Goal: Task Accomplishment & Management: Manage account settings

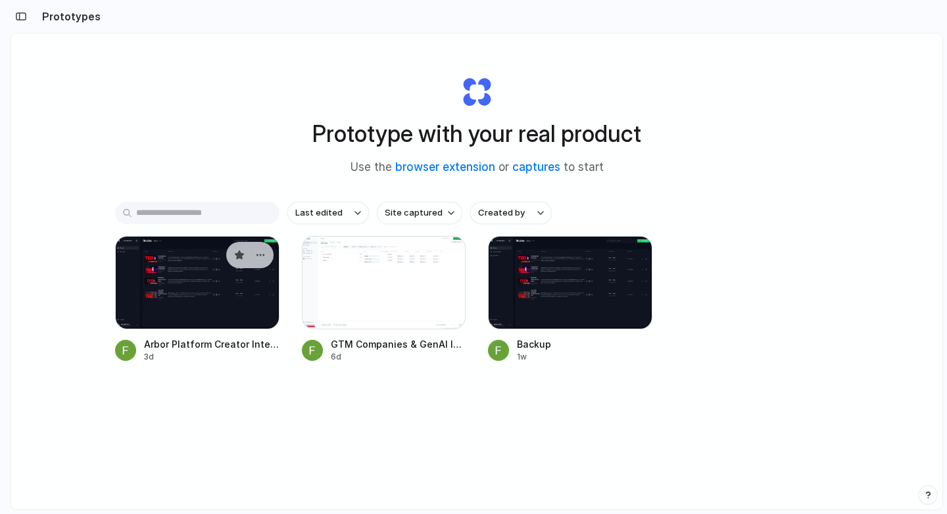
click at [193, 296] on div at bounding box center [197, 282] width 164 height 93
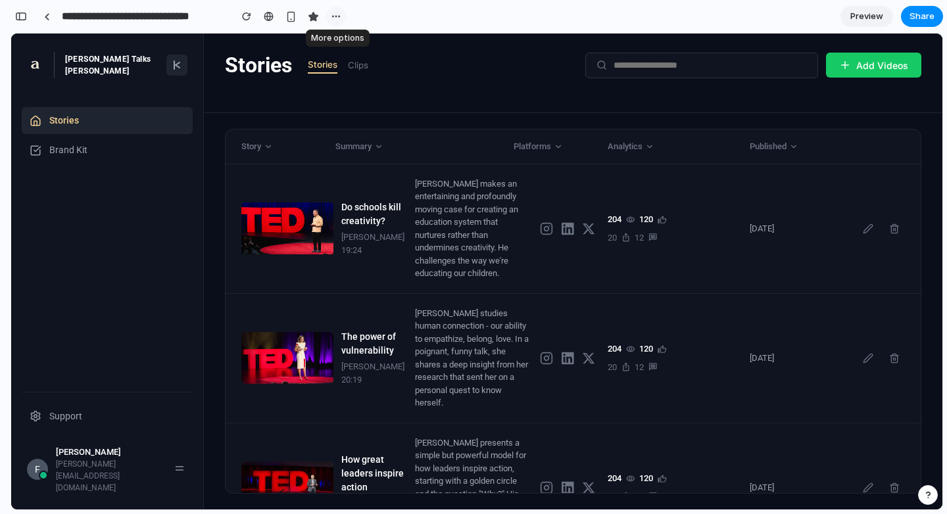
click at [337, 15] on div "button" at bounding box center [336, 16] width 11 height 11
click at [337, 15] on div "Duplicate Delete" at bounding box center [473, 257] width 947 height 514
click at [30, 16] on button "button" at bounding box center [21, 16] width 21 height 21
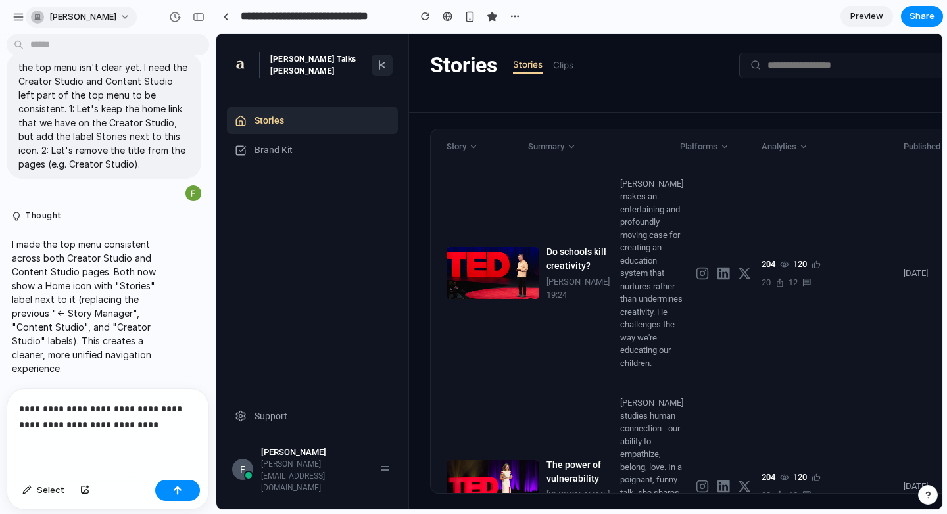
scroll to position [6378, 0]
click at [24, 16] on button "button" at bounding box center [19, 17] width 20 height 20
click at [108, 18] on span "[PERSON_NAME]" at bounding box center [82, 17] width 67 height 13
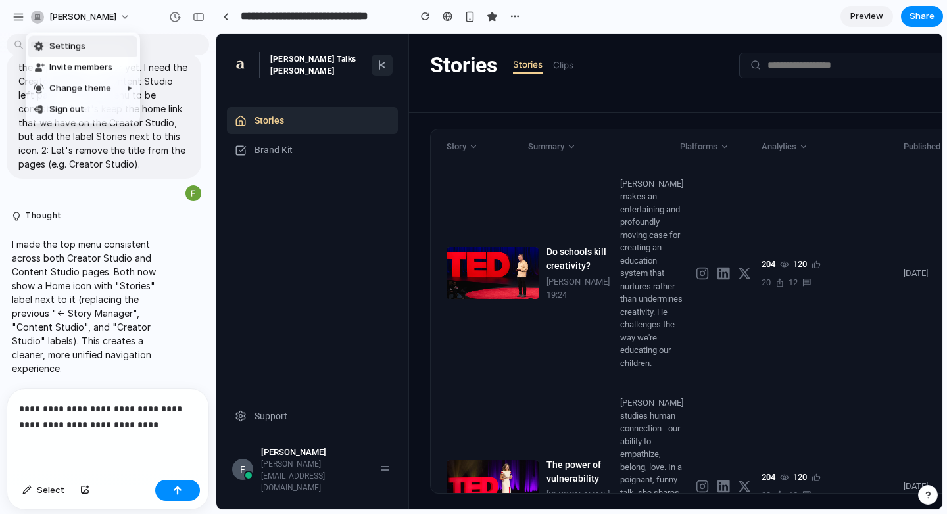
click at [81, 49] on span "Settings" at bounding box center [67, 46] width 36 height 13
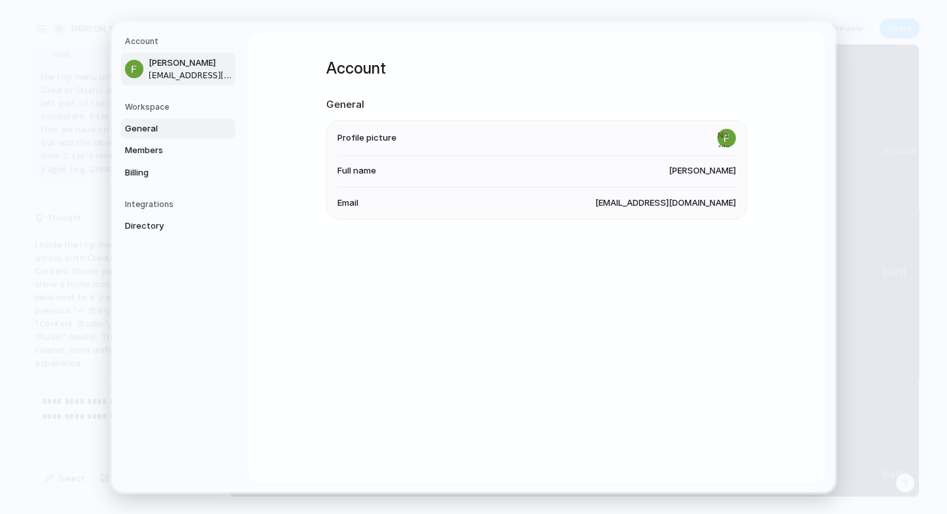
click at [175, 124] on span "General" at bounding box center [167, 128] width 84 height 13
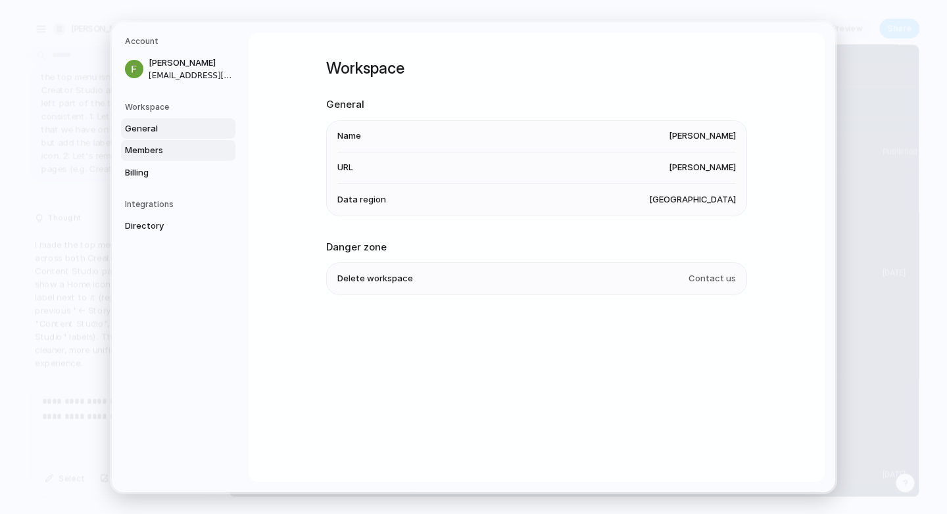
click at [172, 147] on span "Members" at bounding box center [167, 150] width 84 height 13
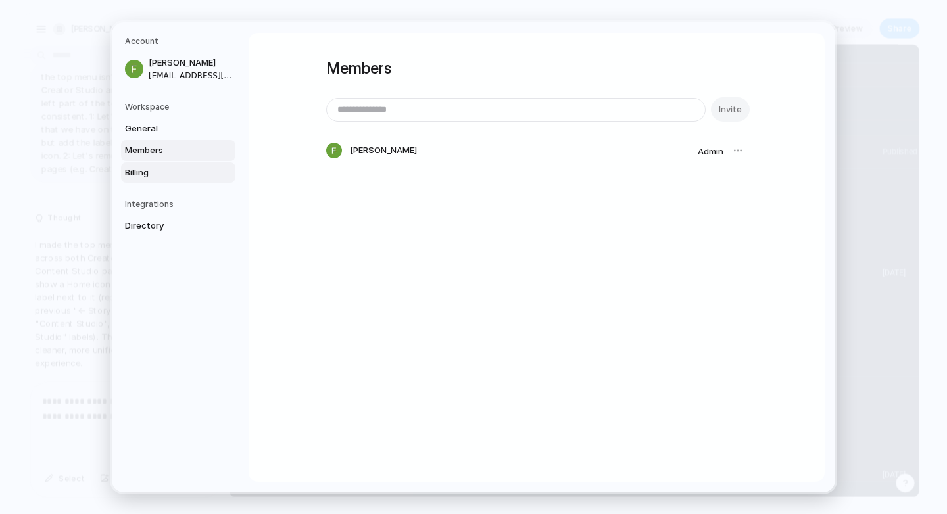
click at [164, 172] on span "Billing" at bounding box center [167, 172] width 84 height 13
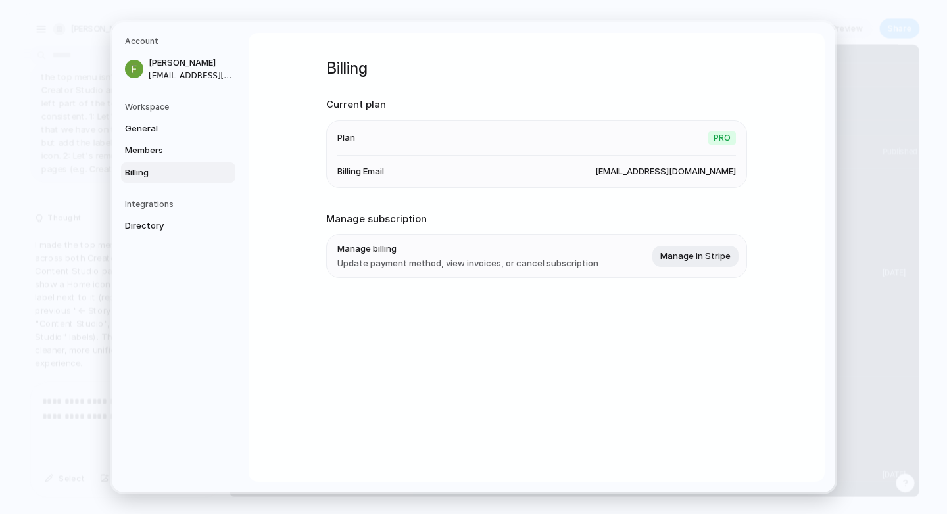
drag, startPoint x: 345, startPoint y: 133, endPoint x: 518, endPoint y: 171, distance: 177.1
click at [518, 171] on ul "Plan Pro Billing Email fernandochaves.c@gmail.com" at bounding box center [536, 154] width 421 height 68
click at [206, 231] on span "Directory" at bounding box center [167, 226] width 84 height 13
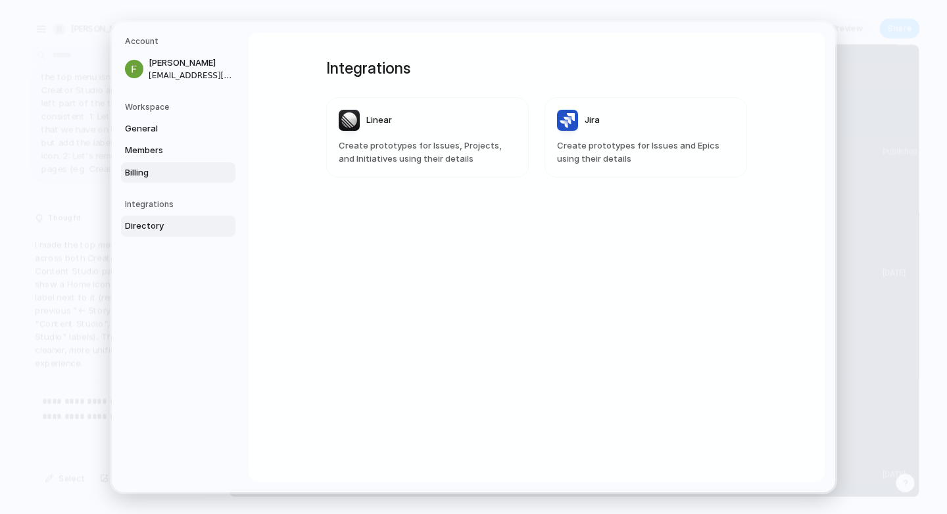
click at [178, 181] on link "Billing" at bounding box center [178, 172] width 114 height 21
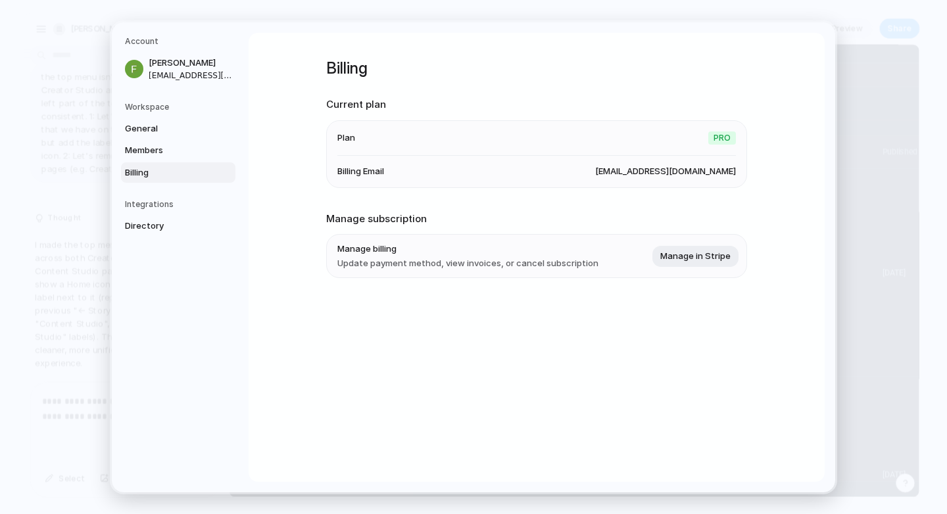
click at [164, 212] on div "Integrations Directory" at bounding box center [180, 218] width 110 height 38
click at [692, 256] on span "Manage in Stripe" at bounding box center [695, 255] width 70 height 13
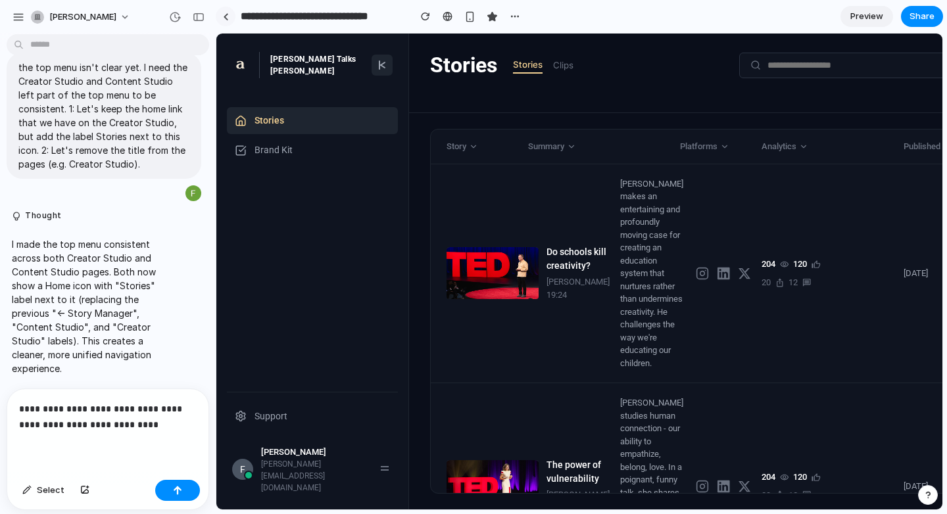
click at [218, 14] on link at bounding box center [226, 17] width 20 height 20
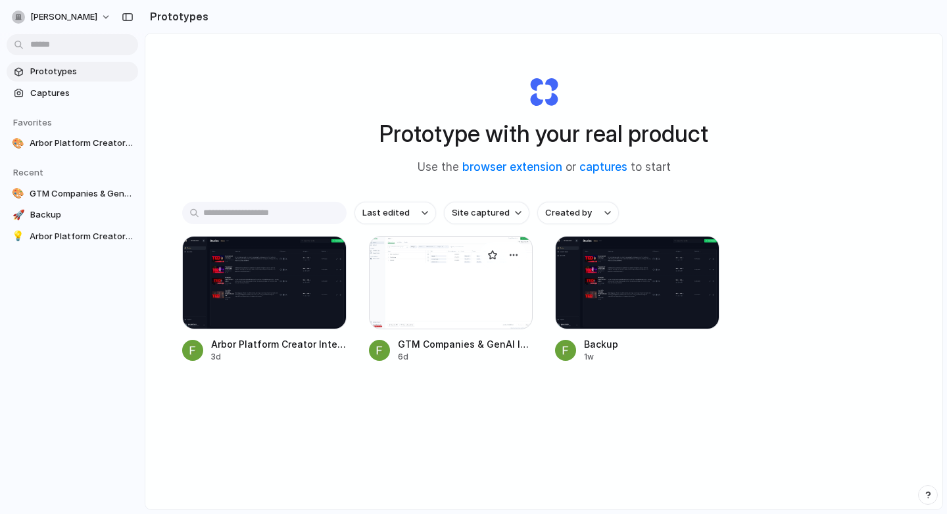
click at [450, 295] on div at bounding box center [451, 282] width 164 height 93
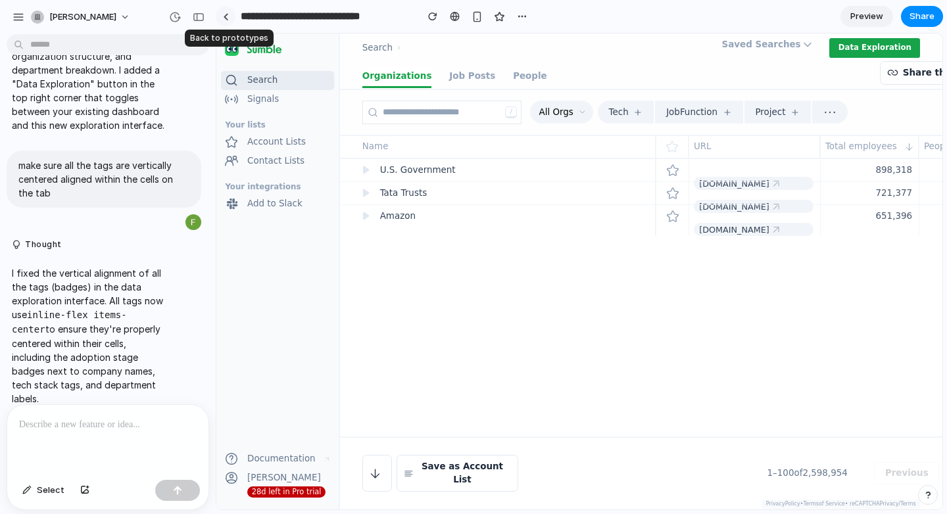
click at [228, 16] on link at bounding box center [226, 17] width 20 height 20
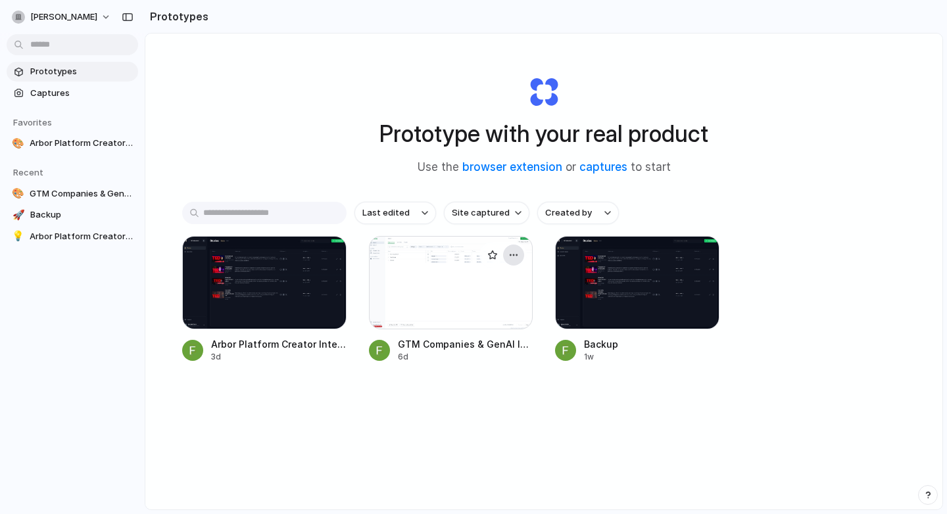
click at [512, 254] on div "button" at bounding box center [513, 255] width 11 height 11
click at [460, 351] on span "Delete" at bounding box center [464, 348] width 28 height 13
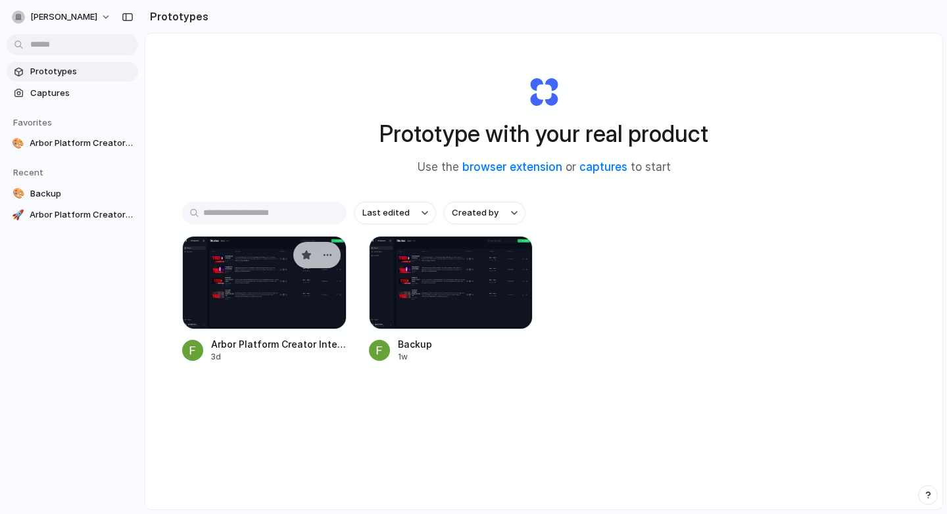
click at [260, 273] on div at bounding box center [264, 282] width 164 height 93
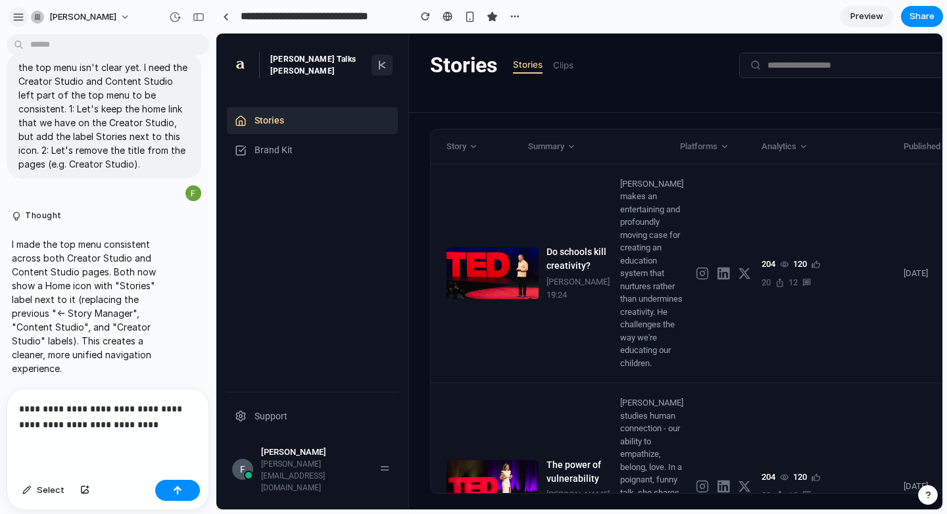
click at [21, 16] on div "button" at bounding box center [18, 17] width 12 height 12
drag, startPoint x: 543, startPoint y: 127, endPoint x: 304, endPoint y: 89, distance: 242.2
click at [232, 16] on link at bounding box center [226, 17] width 20 height 20
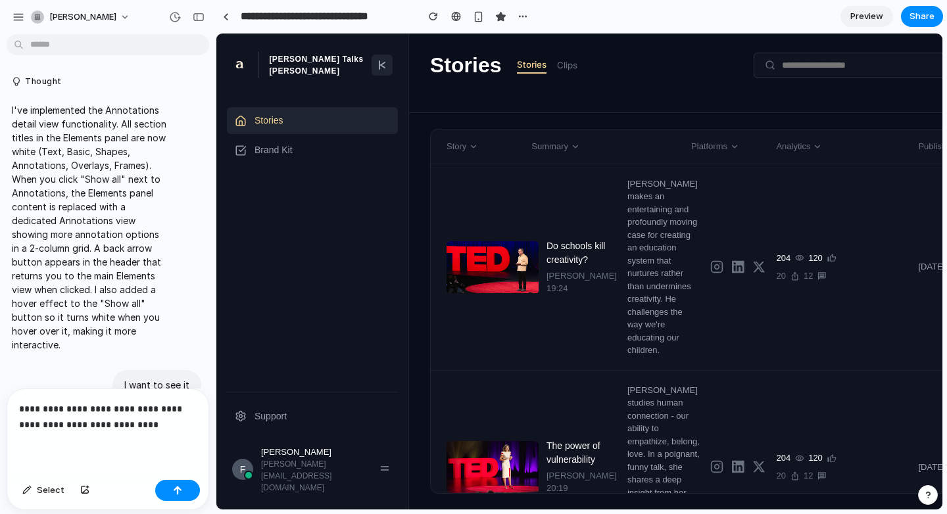
scroll to position [6378, 0]
